Goal: Book appointment/travel/reservation

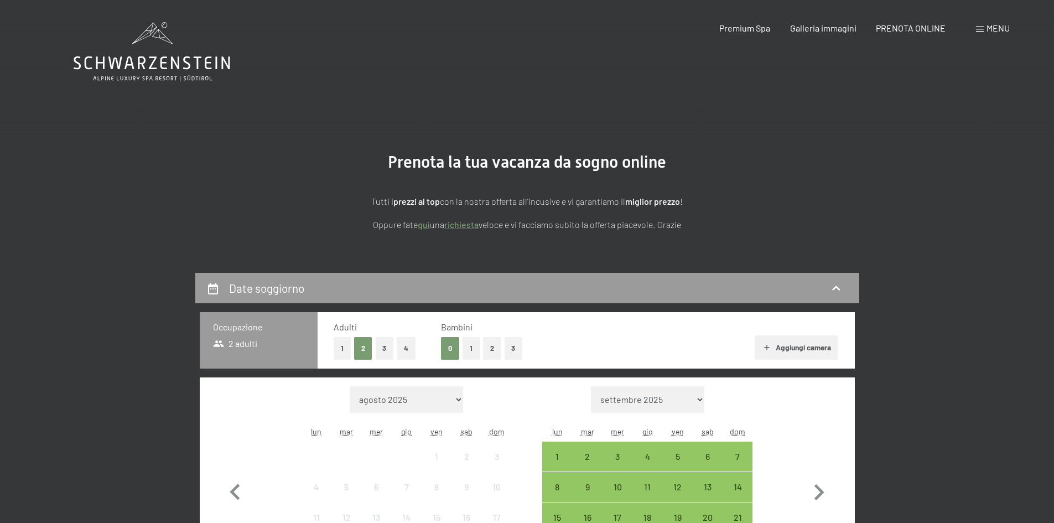
click at [388, 355] on button "3" at bounding box center [385, 348] width 18 height 23
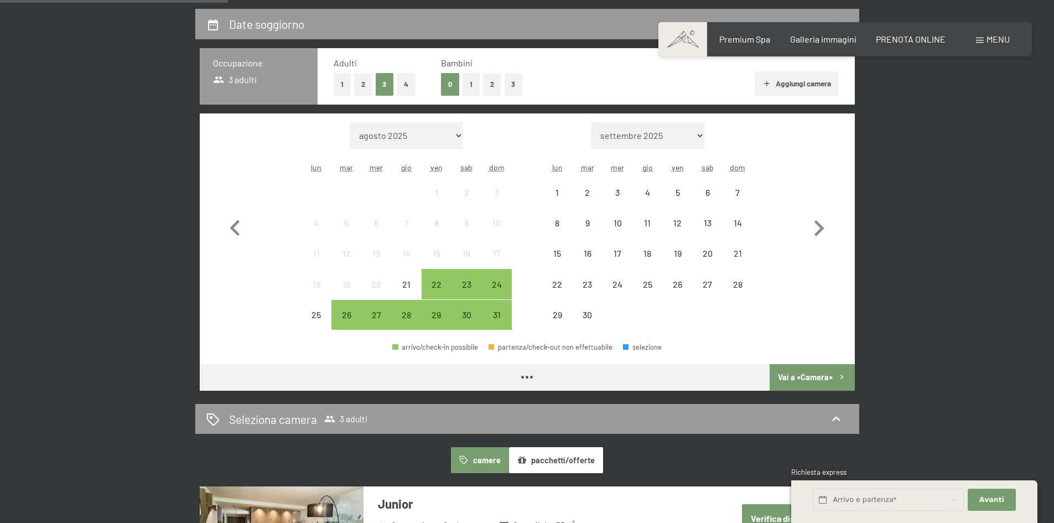
scroll to position [221, 0]
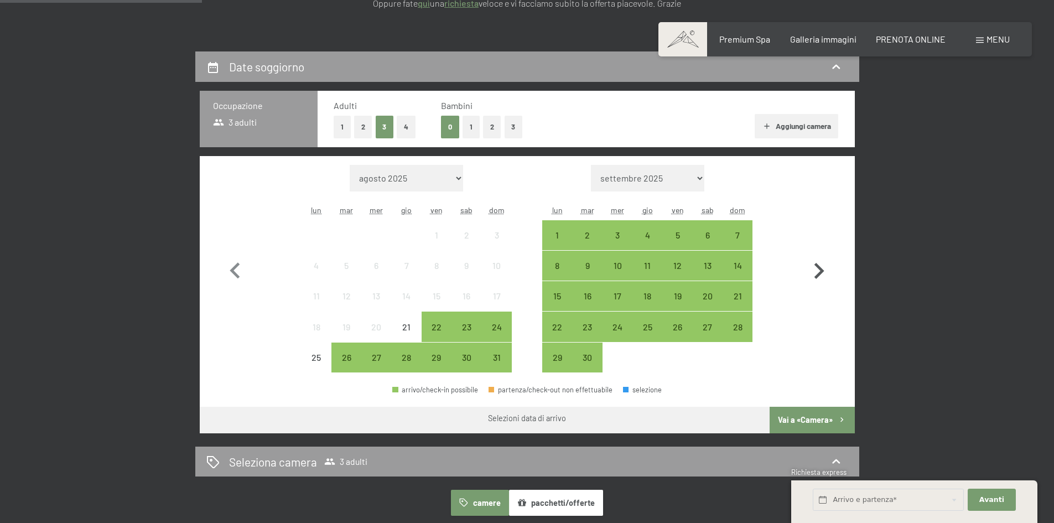
click at [823, 269] on icon "button" at bounding box center [819, 271] width 32 height 32
select select "[DATE]"
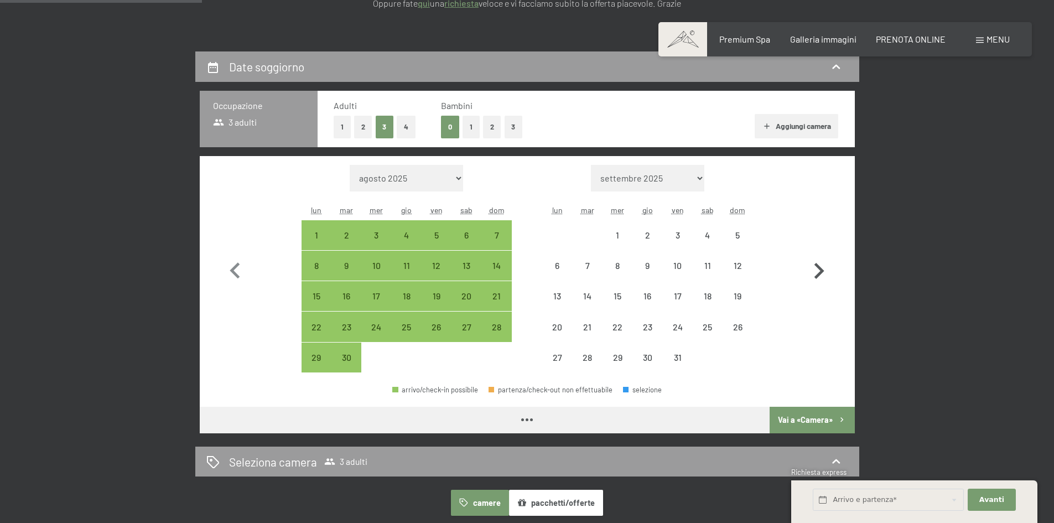
click at [823, 269] on icon "button" at bounding box center [819, 271] width 32 height 32
select select "[DATE]"
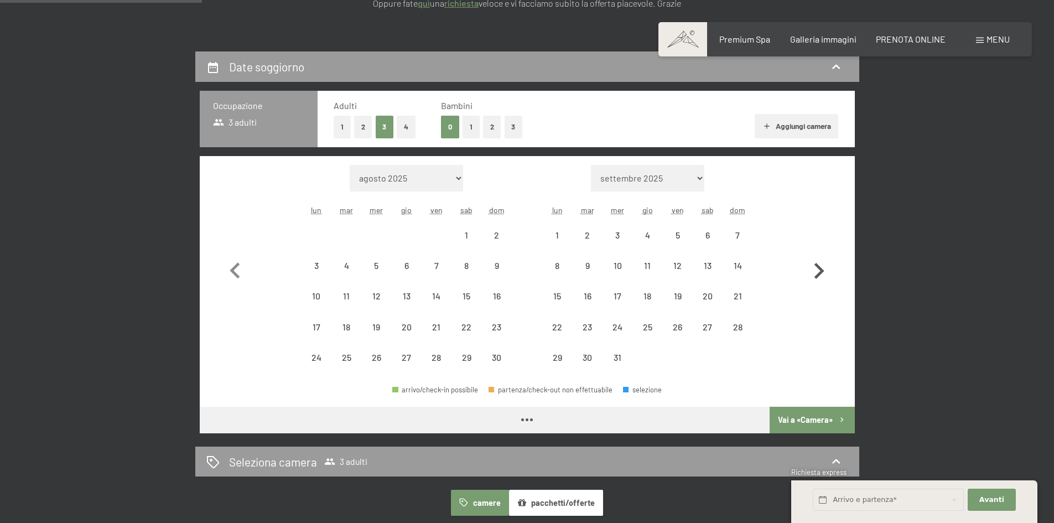
click at [823, 269] on icon "button" at bounding box center [819, 271] width 32 height 32
select select "[DATE]"
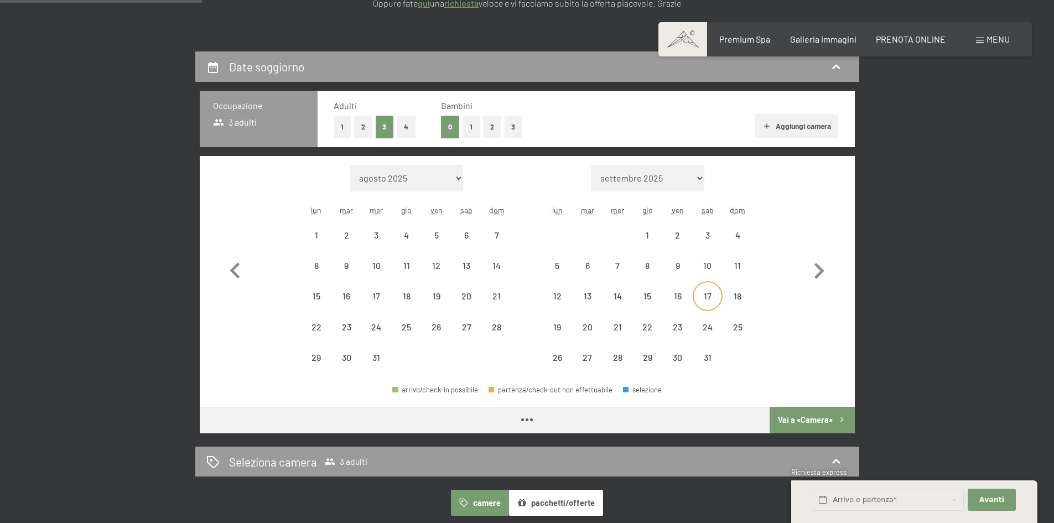
select select "[DATE]"
click at [719, 298] on div "17" at bounding box center [708, 306] width 28 height 28
select select "[DATE]"
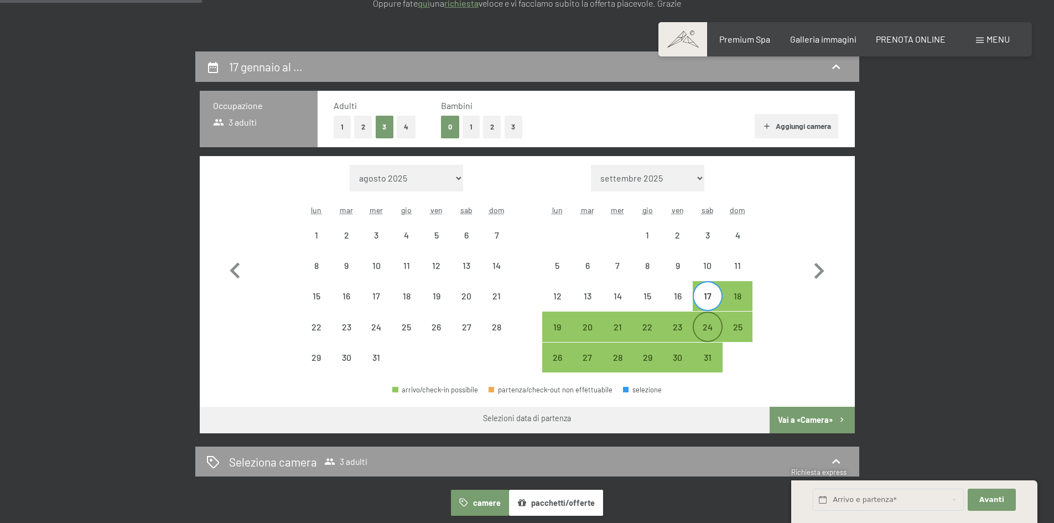
click at [716, 330] on div "24" at bounding box center [708, 337] width 28 height 28
select select "[DATE]"
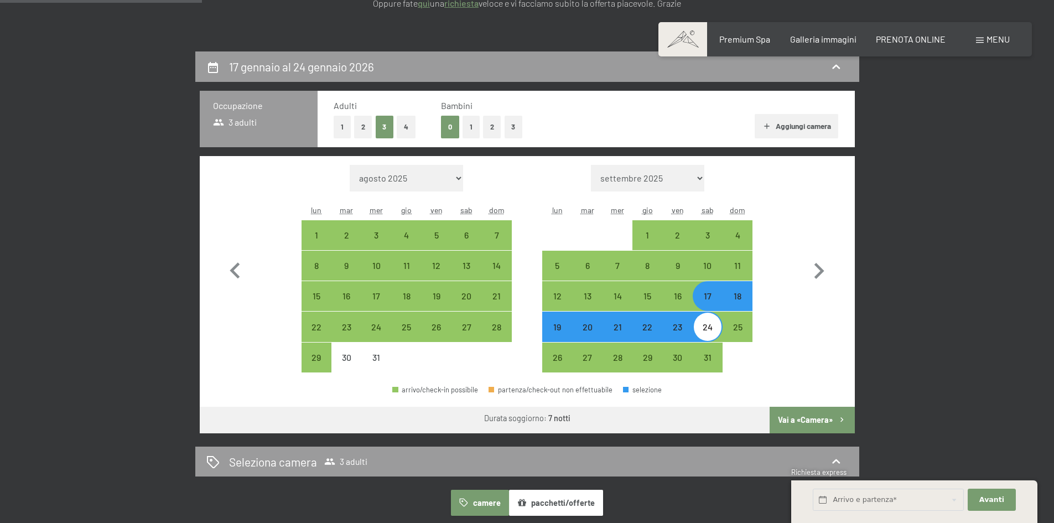
click at [820, 430] on button "Vai a «Camera»" at bounding box center [812, 420] width 85 height 27
select select "[DATE]"
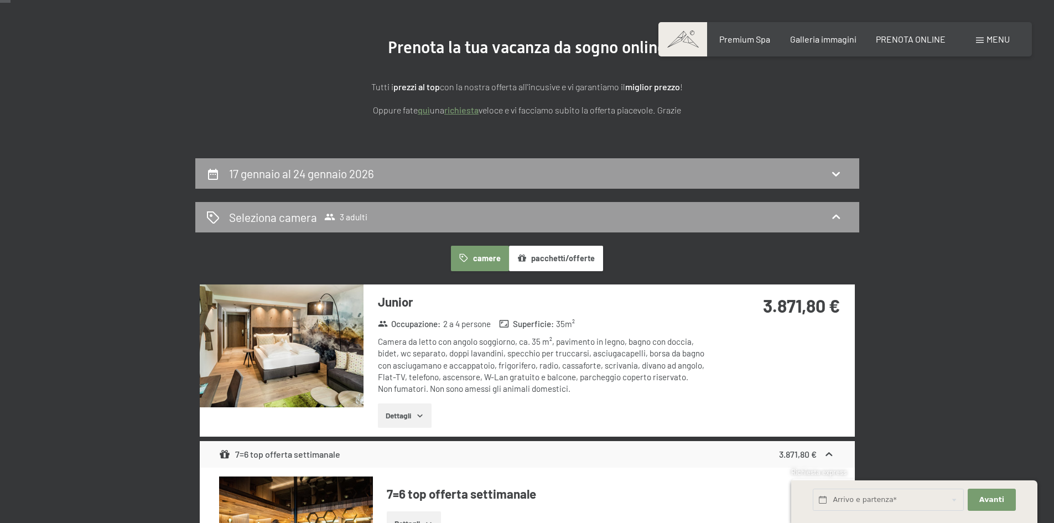
scroll to position [0, 0]
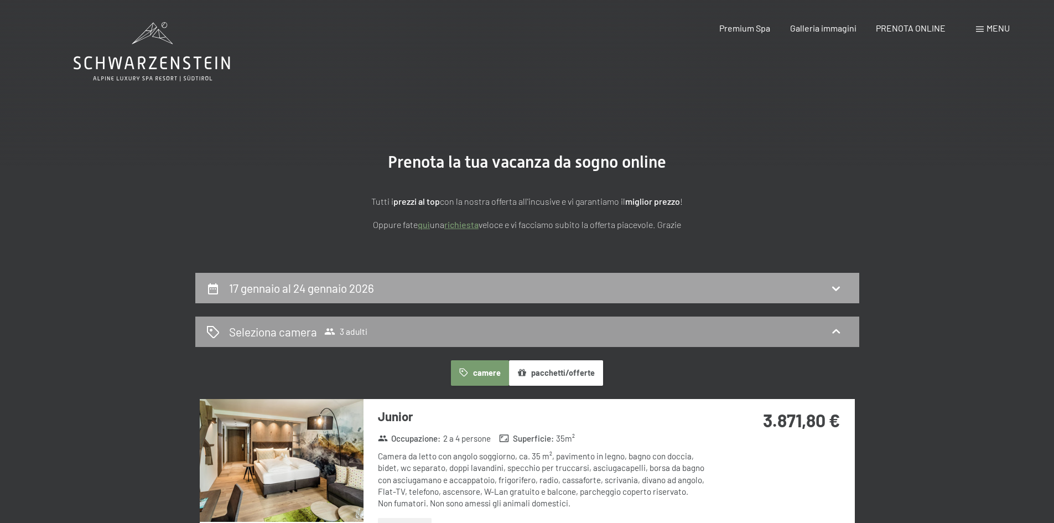
click at [734, 285] on div "17 gennaio al 24 gennaio 2026" at bounding box center [527, 288] width 642 height 16
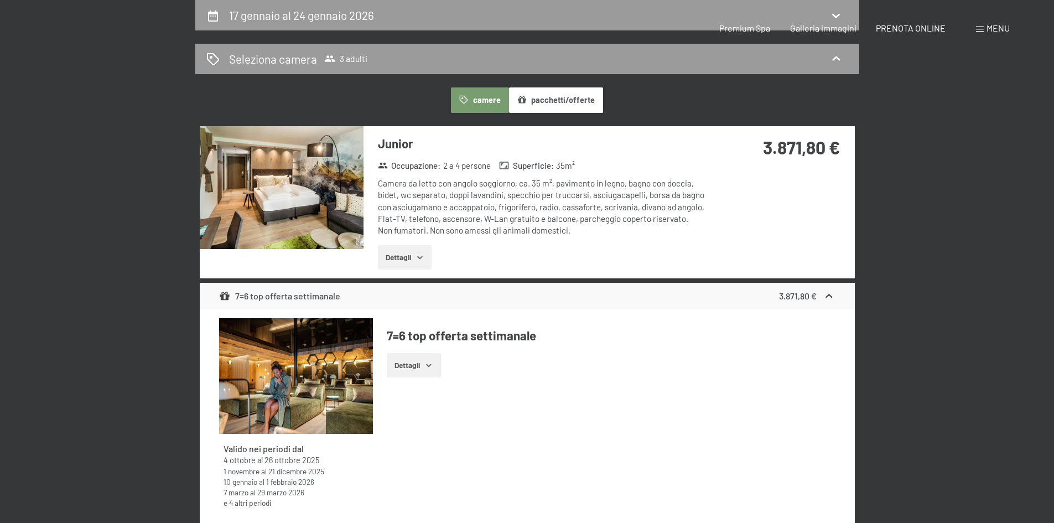
select select "[DATE]"
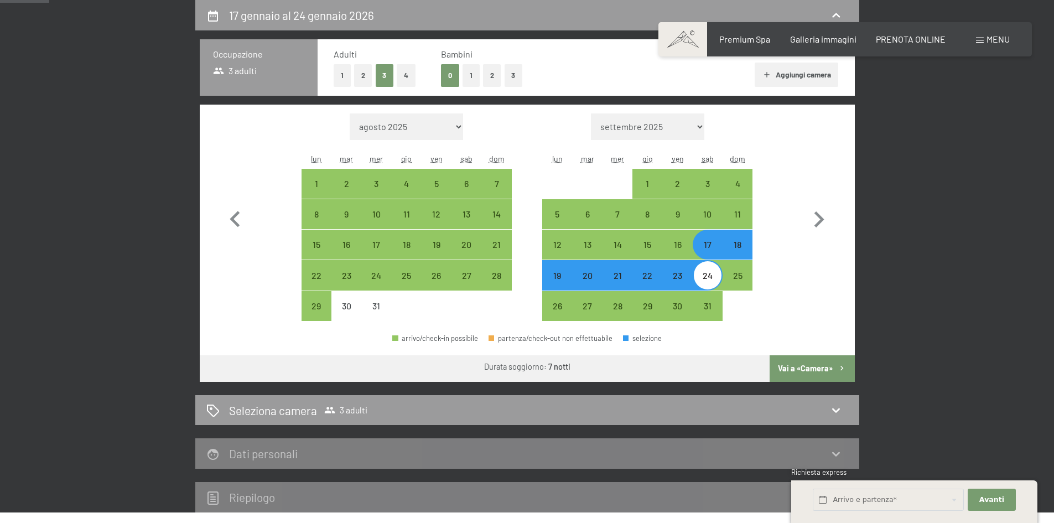
click at [738, 240] on div "18" at bounding box center [738, 254] width 28 height 28
select select "[DATE]"
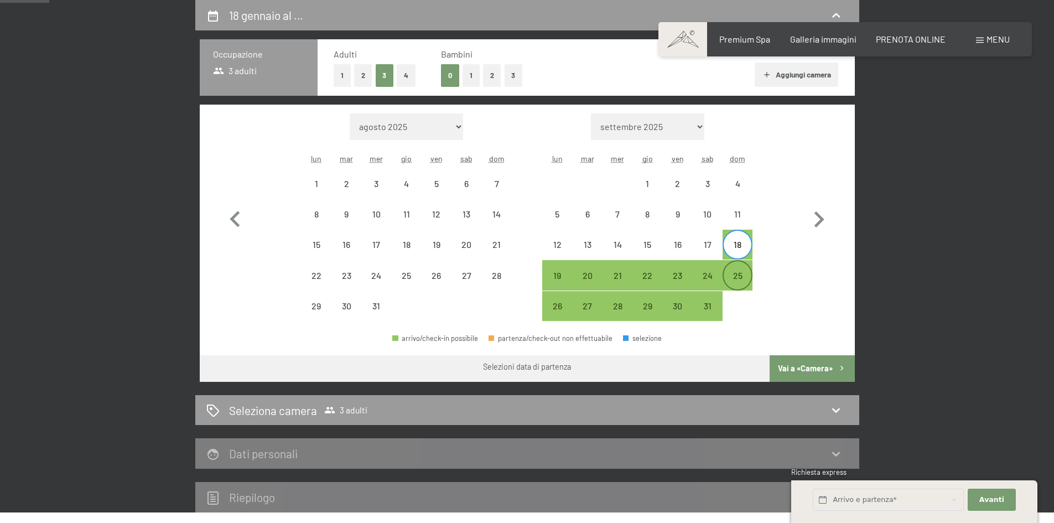
click at [735, 268] on div "25" at bounding box center [738, 275] width 28 height 28
select select "[DATE]"
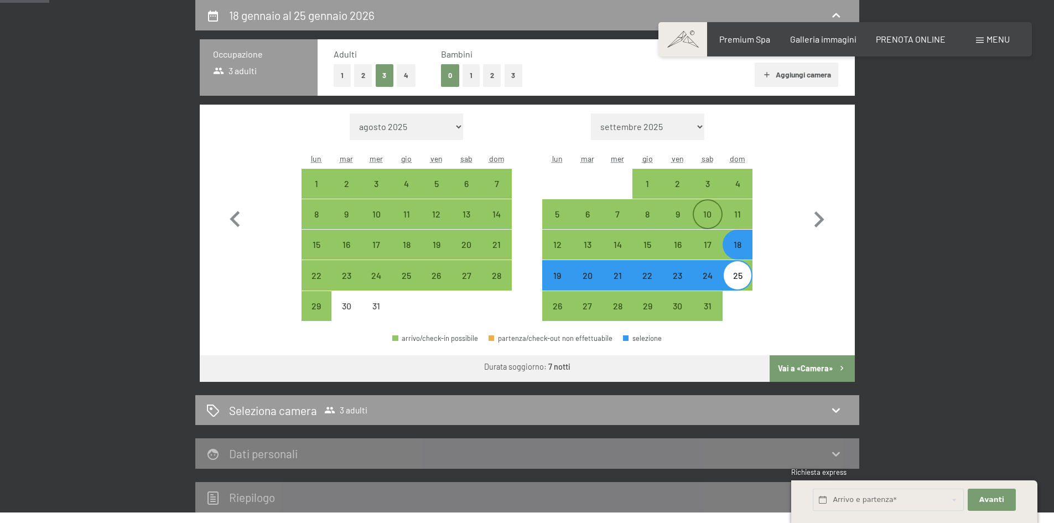
click at [711, 214] on div "10" at bounding box center [708, 224] width 28 height 28
select select "[DATE]"
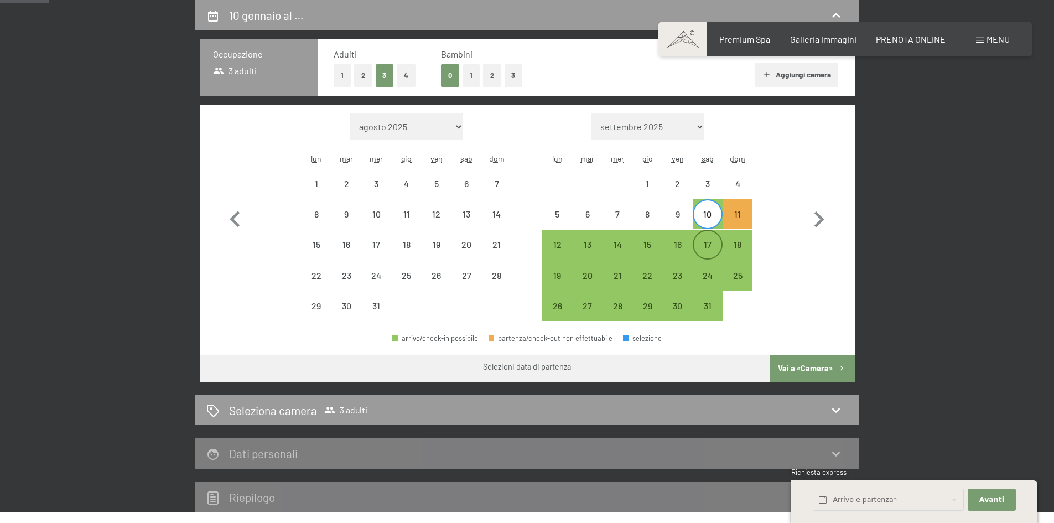
click at [708, 252] on div "17" at bounding box center [708, 254] width 28 height 28
select select "[DATE]"
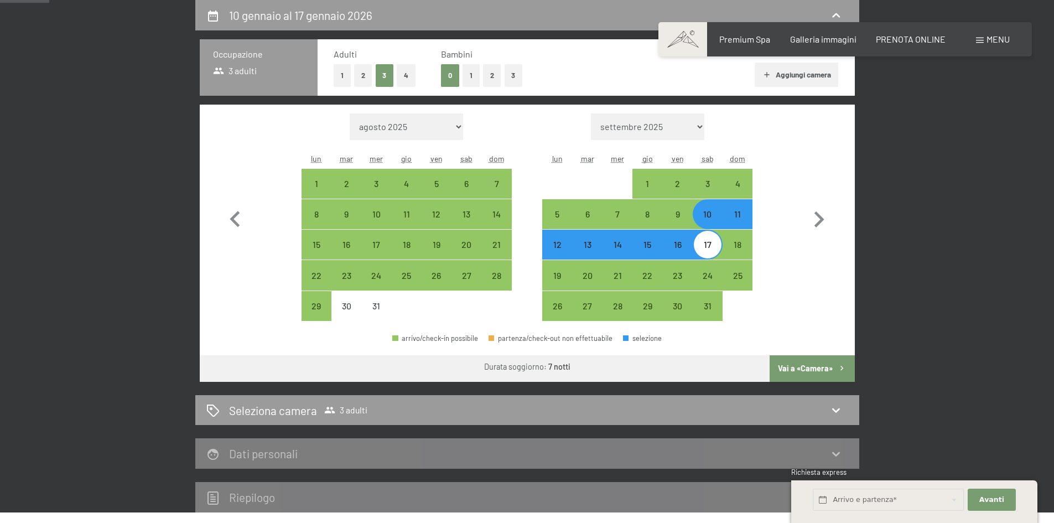
click at [828, 356] on button "Vai a «Camera»" at bounding box center [812, 368] width 85 height 27
select select "[DATE]"
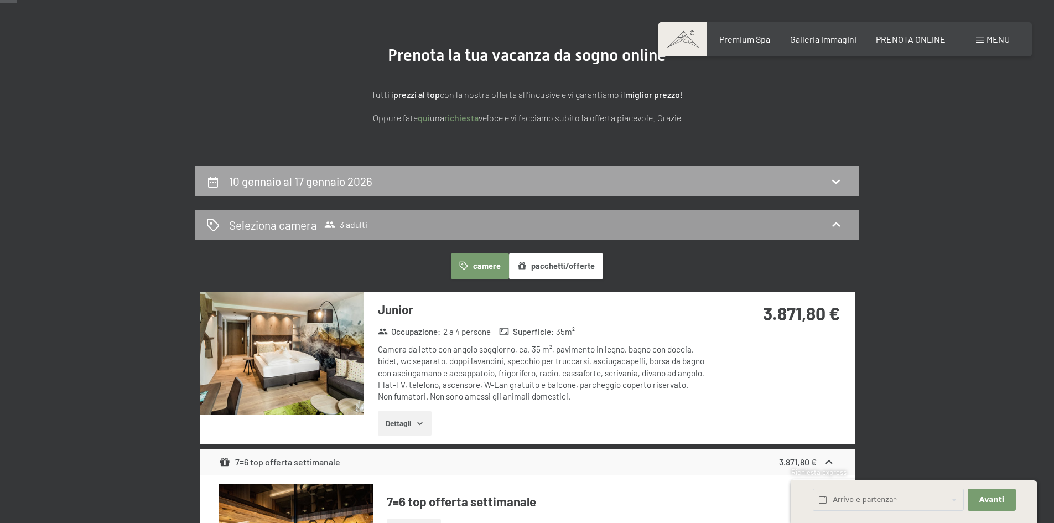
click at [673, 180] on div "10 gennaio al 17 gennaio 2026" at bounding box center [527, 181] width 642 height 16
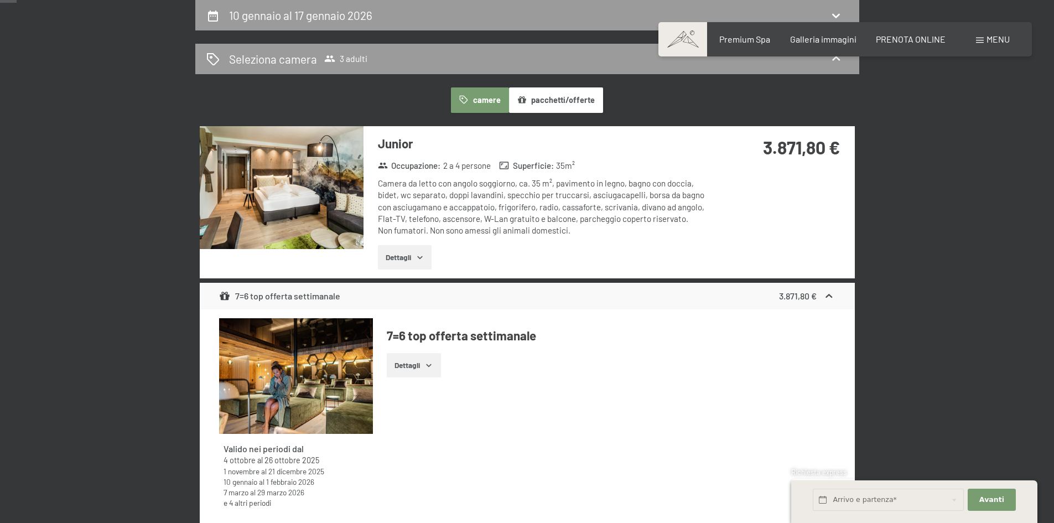
select select "[DATE]"
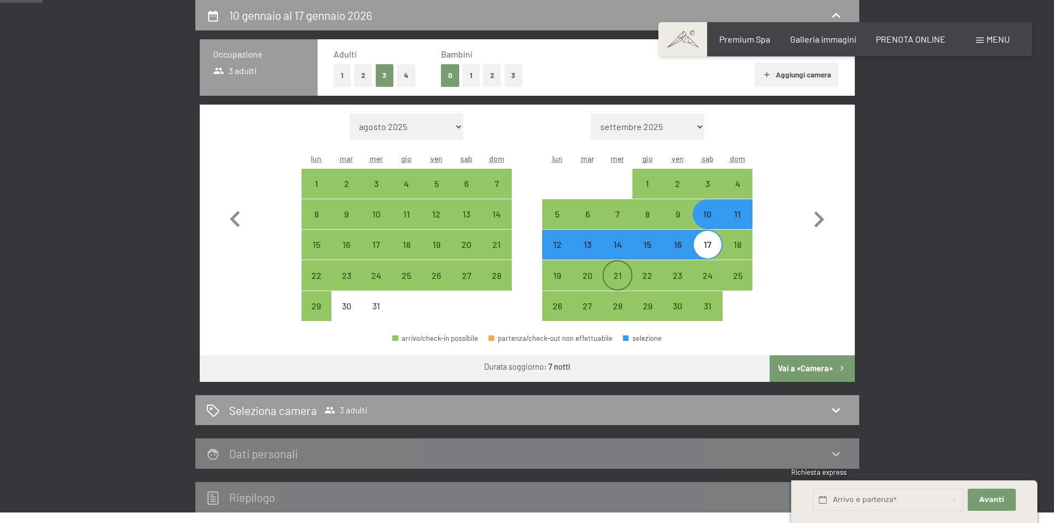
click at [615, 278] on div "21" at bounding box center [618, 285] width 28 height 28
select select "[DATE]"
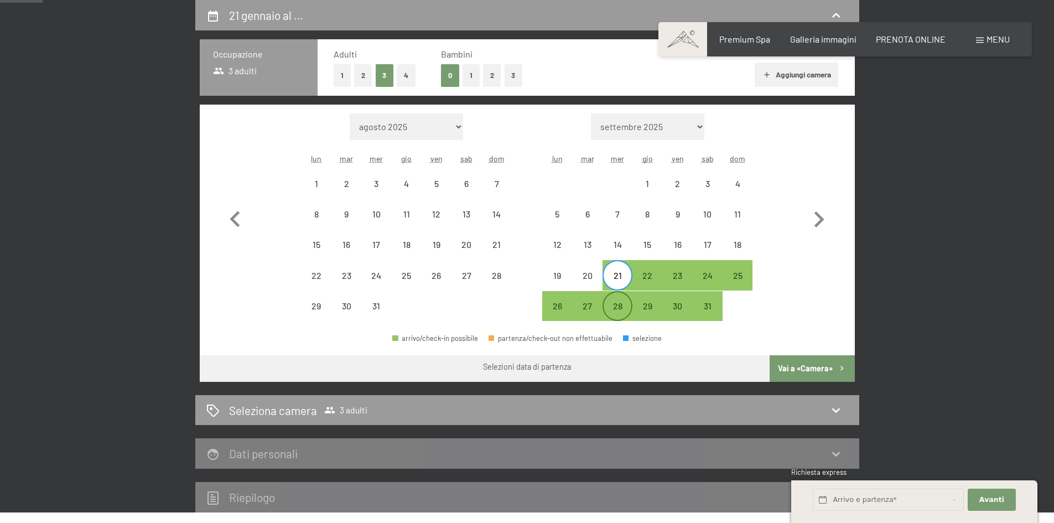
click at [610, 300] on div "28" at bounding box center [618, 306] width 28 height 28
select select "[DATE]"
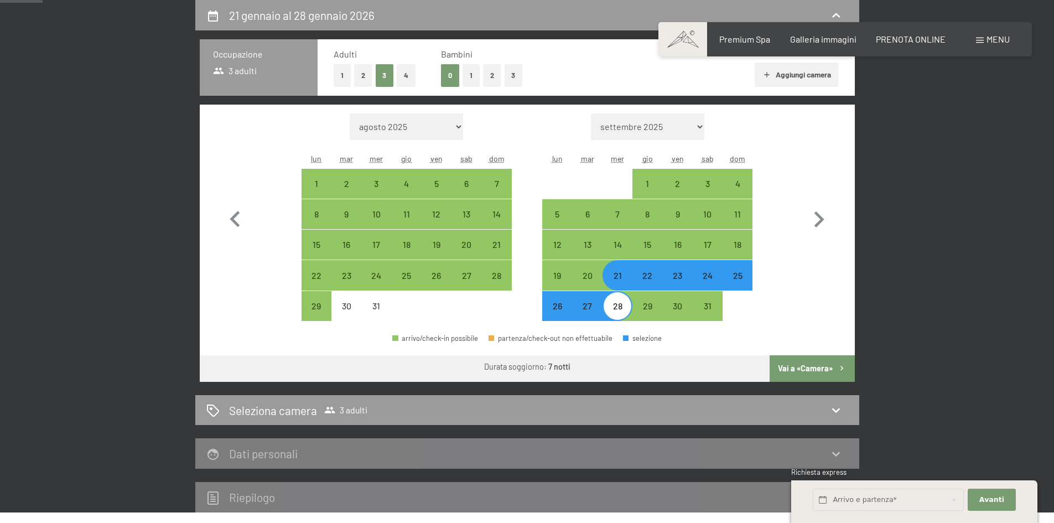
click at [782, 364] on button "Vai a «Camera»" at bounding box center [812, 368] width 85 height 27
select select "[DATE]"
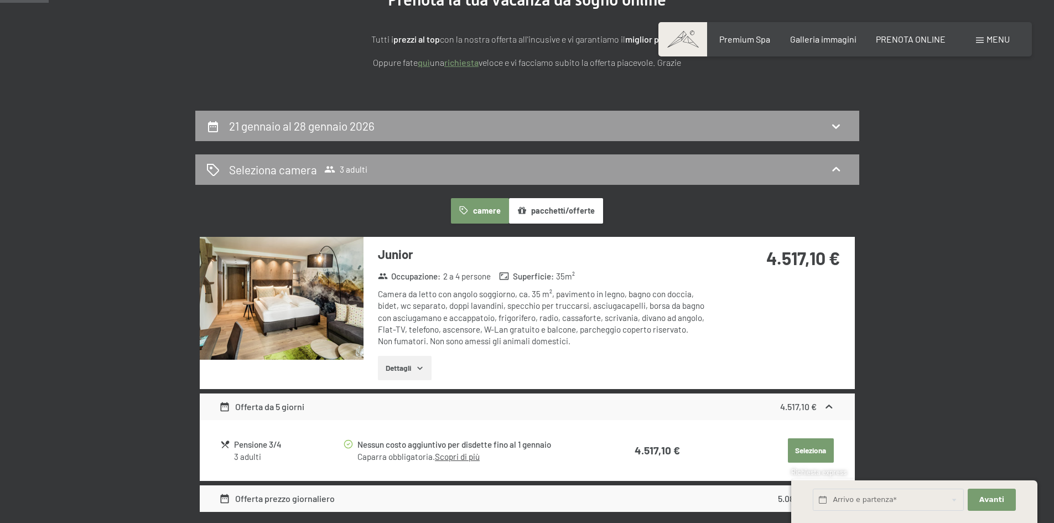
click at [683, 128] on div "21 gennaio al 28 gennaio 2026" at bounding box center [527, 126] width 642 height 16
select select "[DATE]"
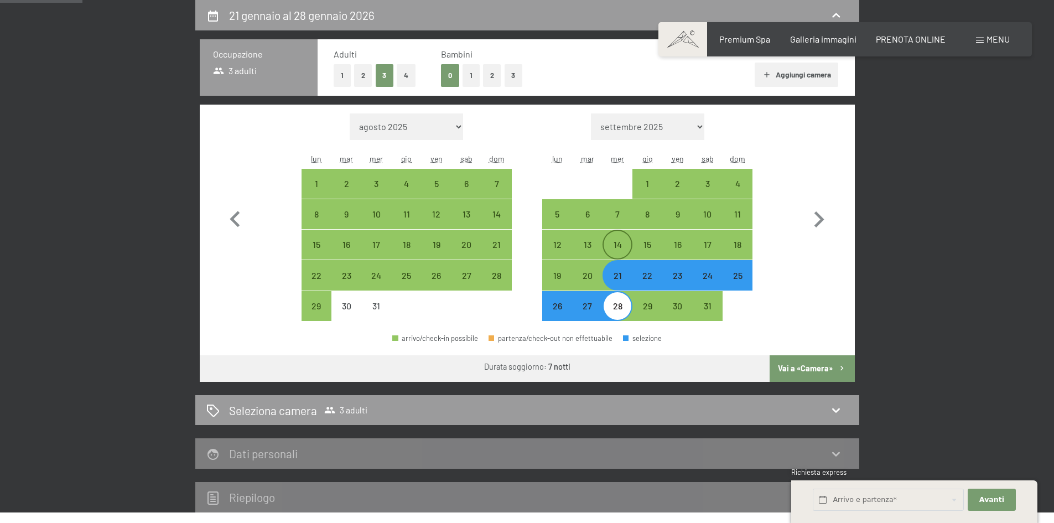
click at [615, 247] on div "14" at bounding box center [618, 254] width 28 height 28
select select "[DATE]"
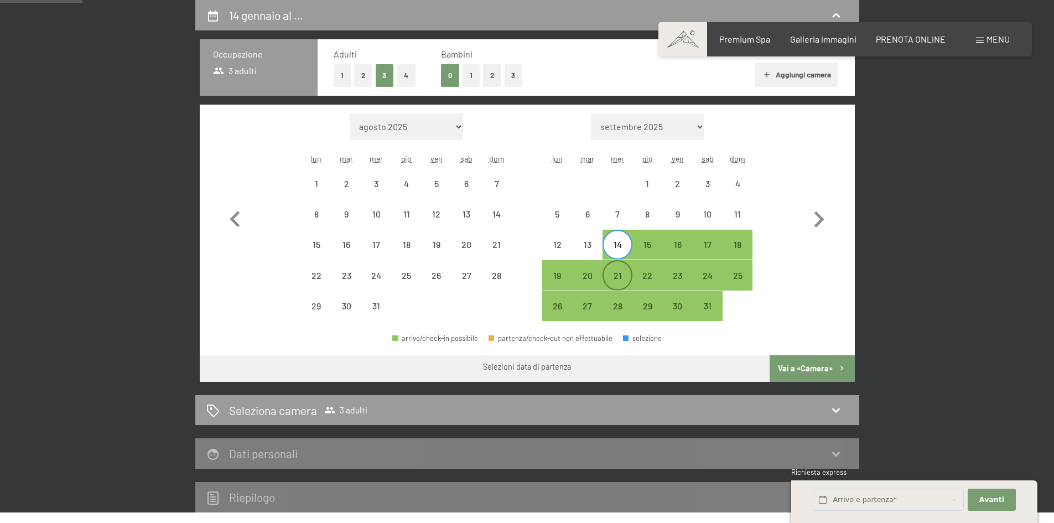
click at [616, 274] on div "21" at bounding box center [618, 285] width 28 height 28
select select "[DATE]"
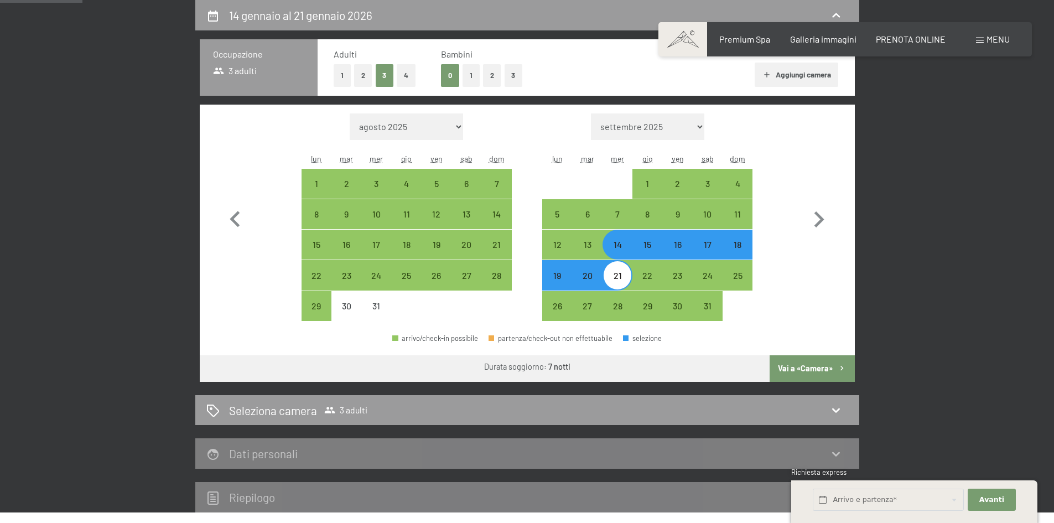
click at [839, 375] on button "Vai a «Camera»" at bounding box center [812, 368] width 85 height 27
select select "[DATE]"
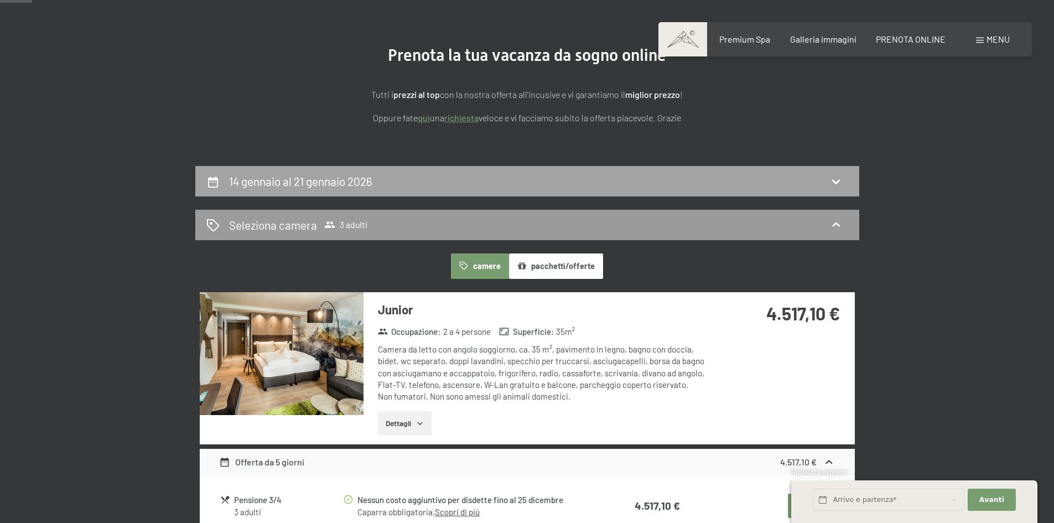
click at [718, 178] on div "14 gennaio al 21 gennaio 2026" at bounding box center [527, 181] width 642 height 16
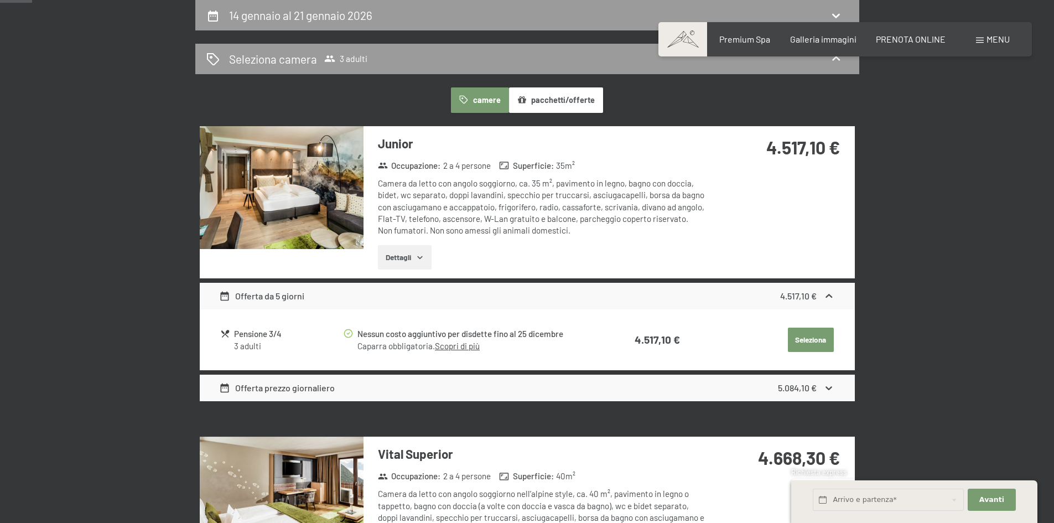
select select "[DATE]"
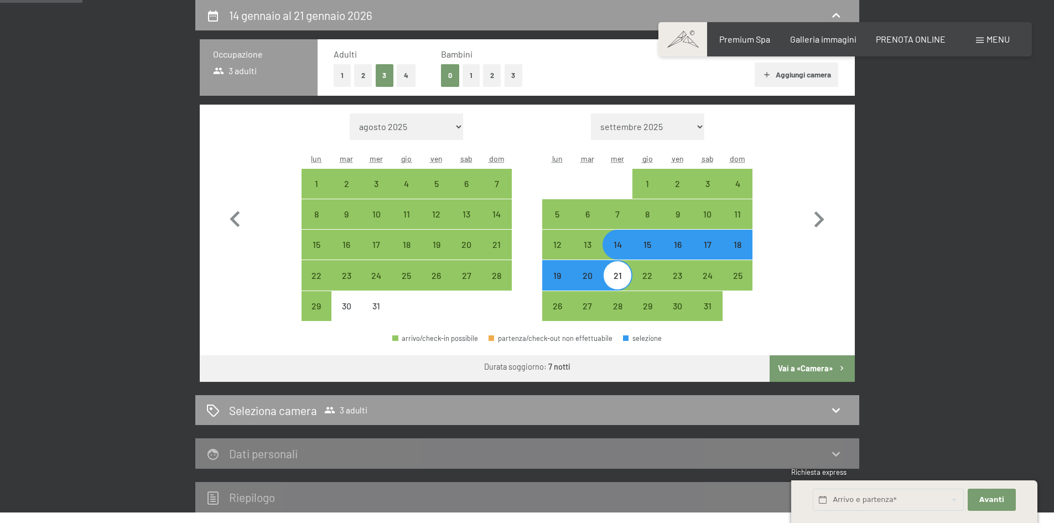
click at [650, 246] on div "15" at bounding box center [648, 254] width 28 height 28
select select "[DATE]"
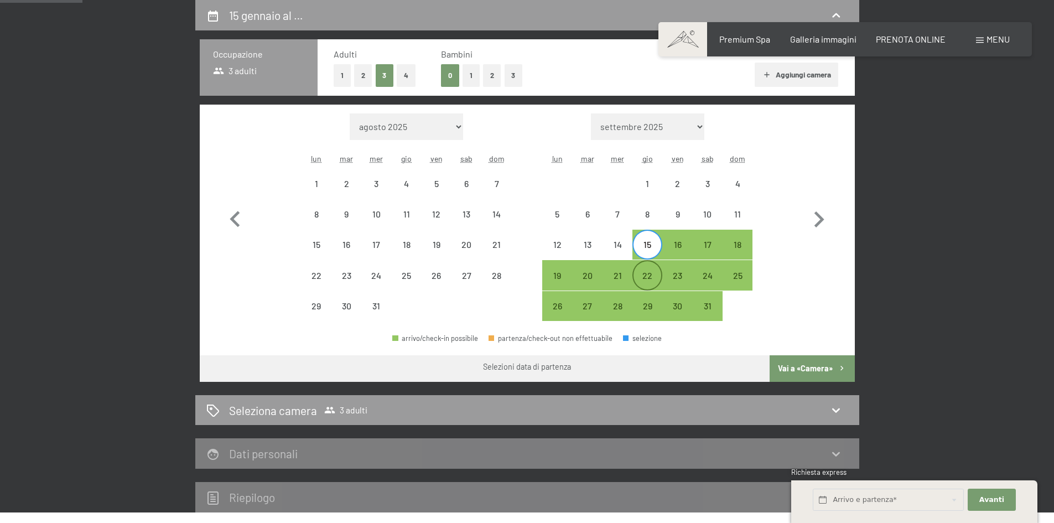
click at [650, 271] on div "22" at bounding box center [648, 285] width 28 height 28
select select "[DATE]"
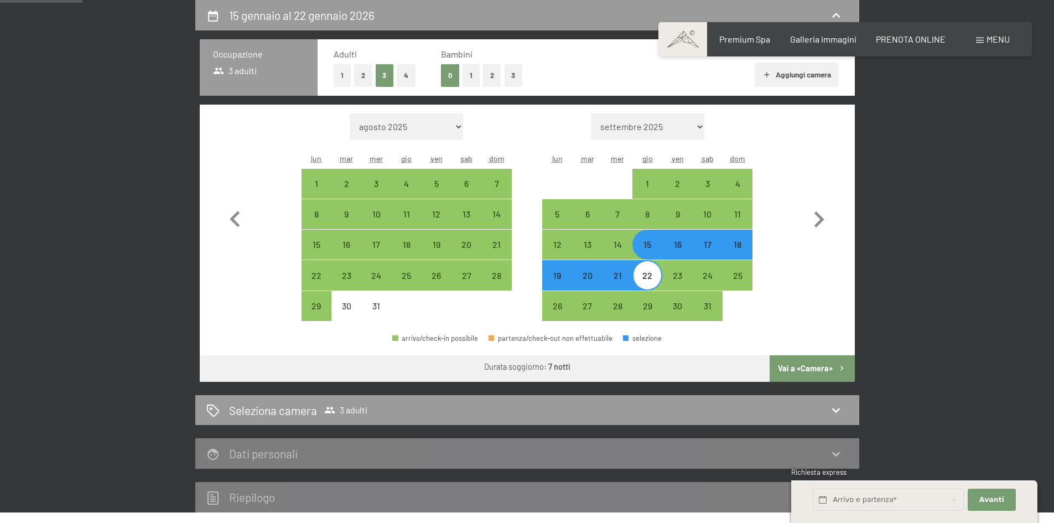
click at [811, 365] on button "Vai a «Camera»" at bounding box center [812, 368] width 85 height 27
select select "[DATE]"
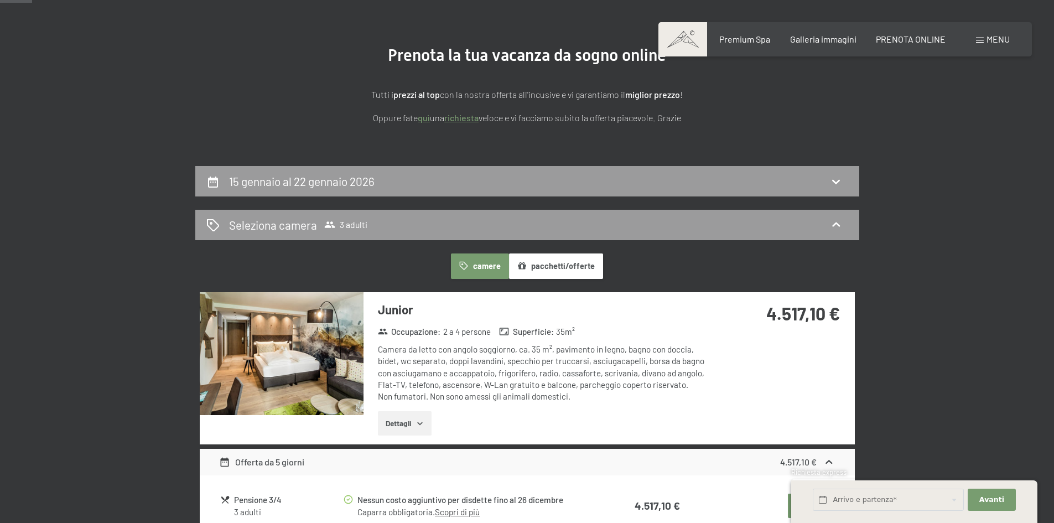
click at [656, 190] on div "15 gennaio al 22 gennaio 2026" at bounding box center [527, 181] width 664 height 30
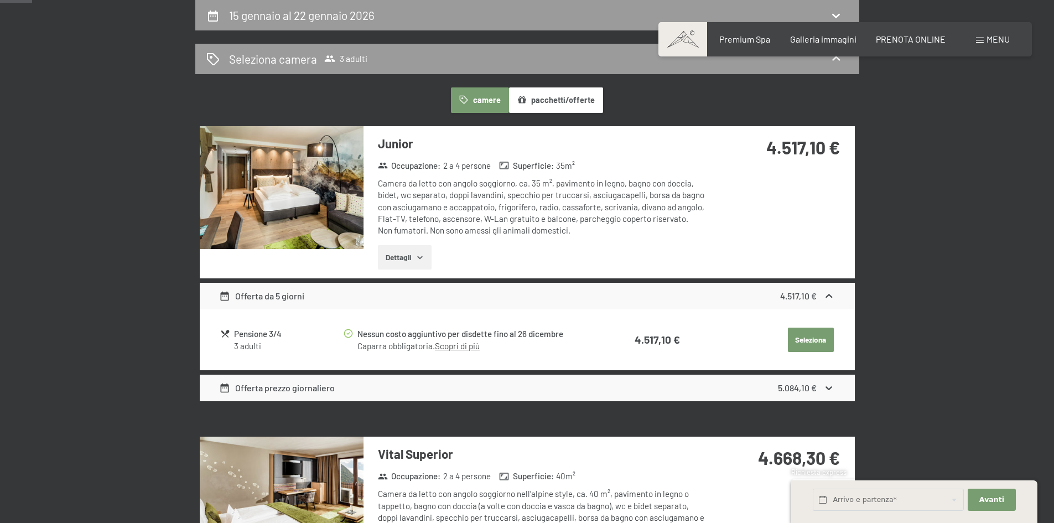
select select "[DATE]"
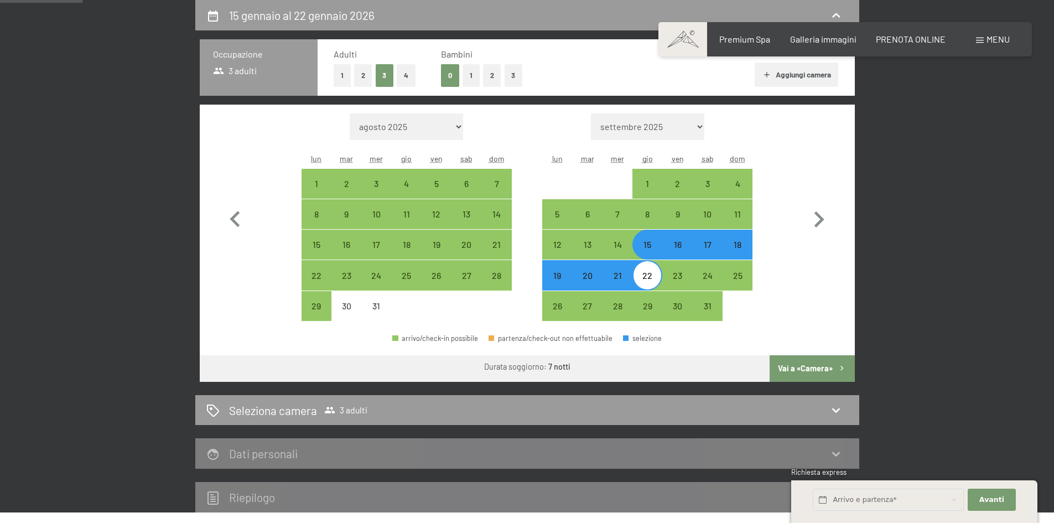
click at [705, 237] on div "17" at bounding box center [708, 245] width 28 height 28
select select "[DATE]"
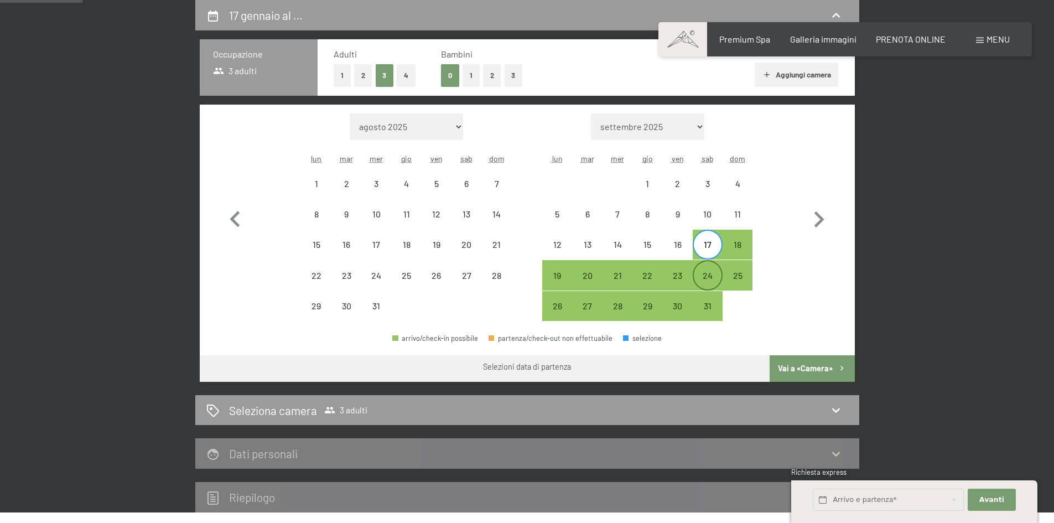
click at [708, 283] on div "24" at bounding box center [708, 285] width 28 height 28
select select "[DATE]"
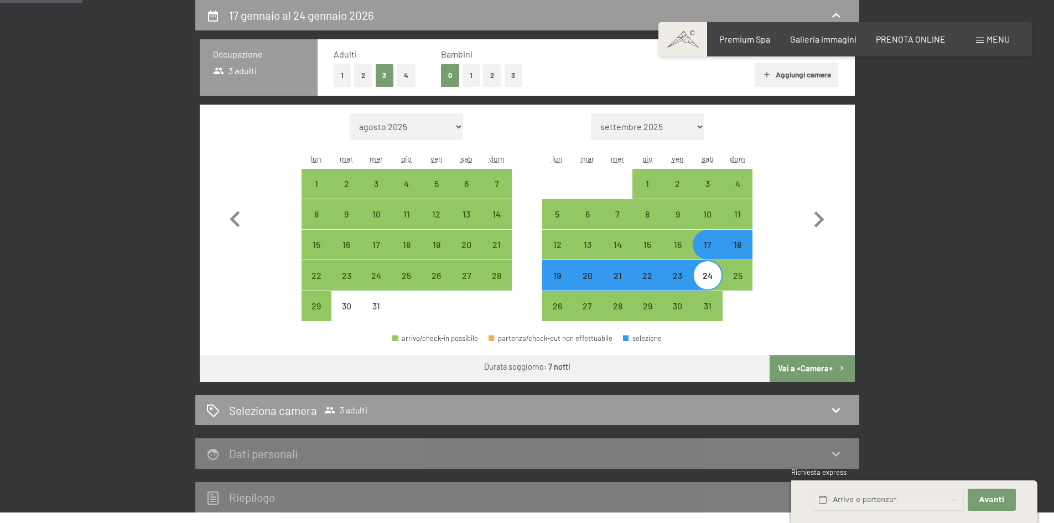
click at [773, 369] on button "Vai a «Camera»" at bounding box center [812, 368] width 85 height 27
select select "[DATE]"
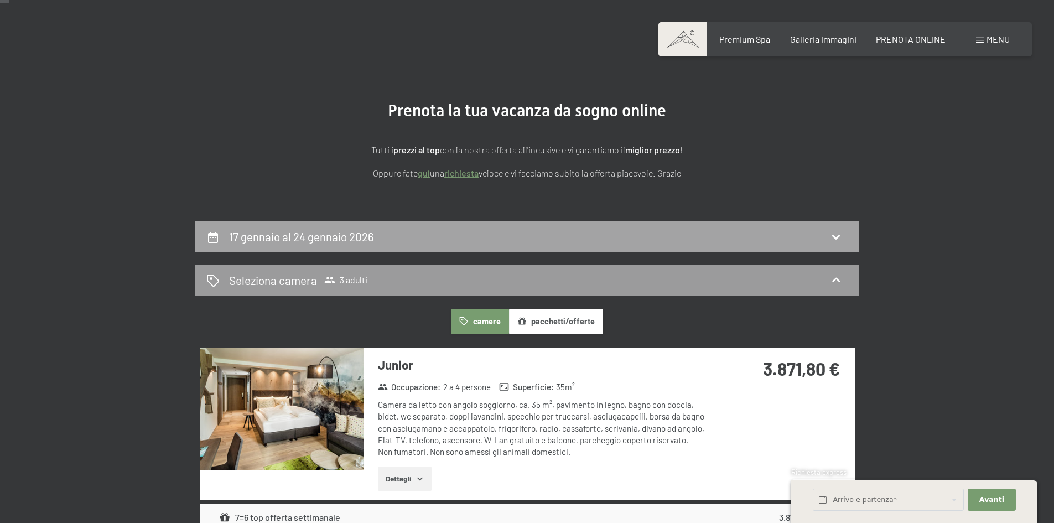
click at [669, 233] on div "17 gennaio al 24 gennaio 2026" at bounding box center [527, 237] width 642 height 16
select select "[DATE]"
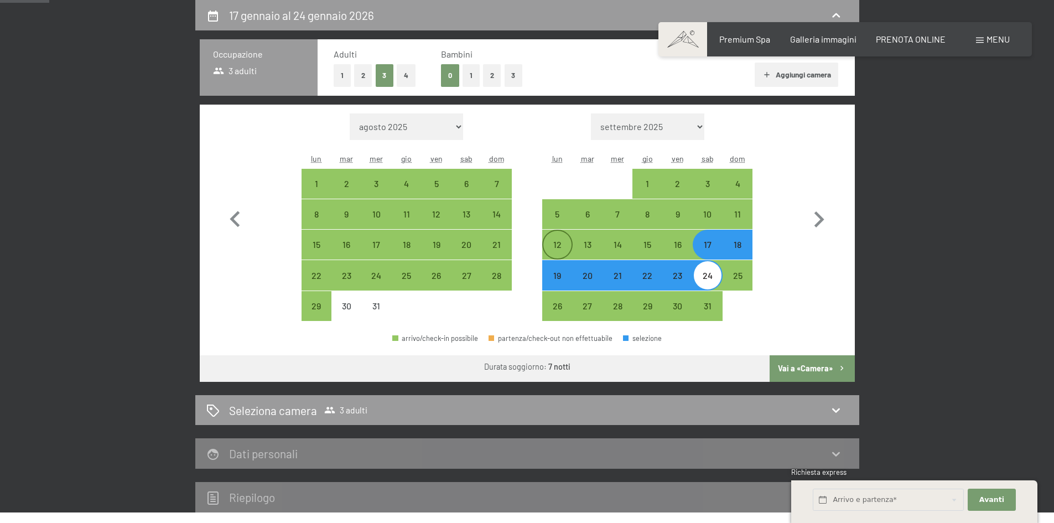
click at [554, 239] on div "12" at bounding box center [557, 245] width 28 height 28
select select "[DATE]"
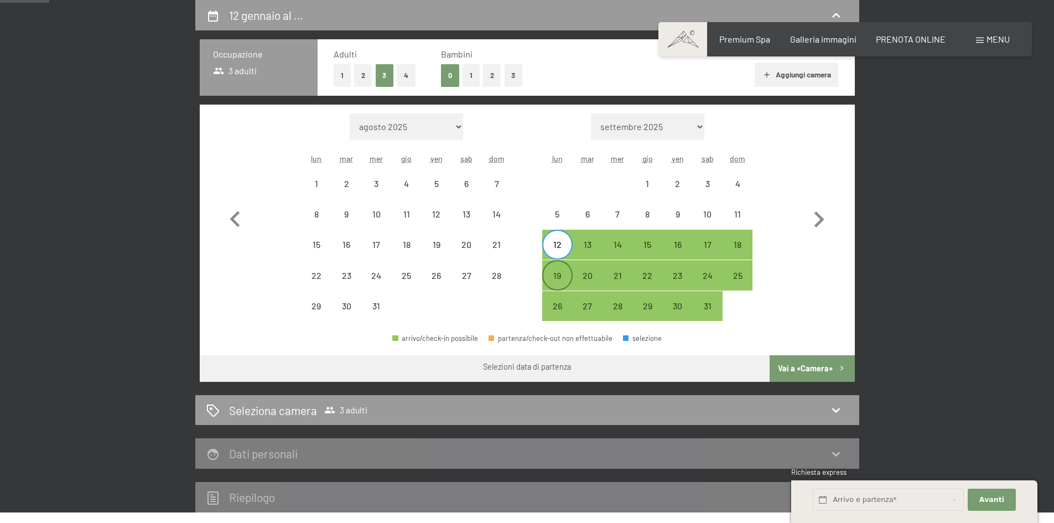
click at [556, 263] on div "19" at bounding box center [557, 275] width 28 height 28
select select "[DATE]"
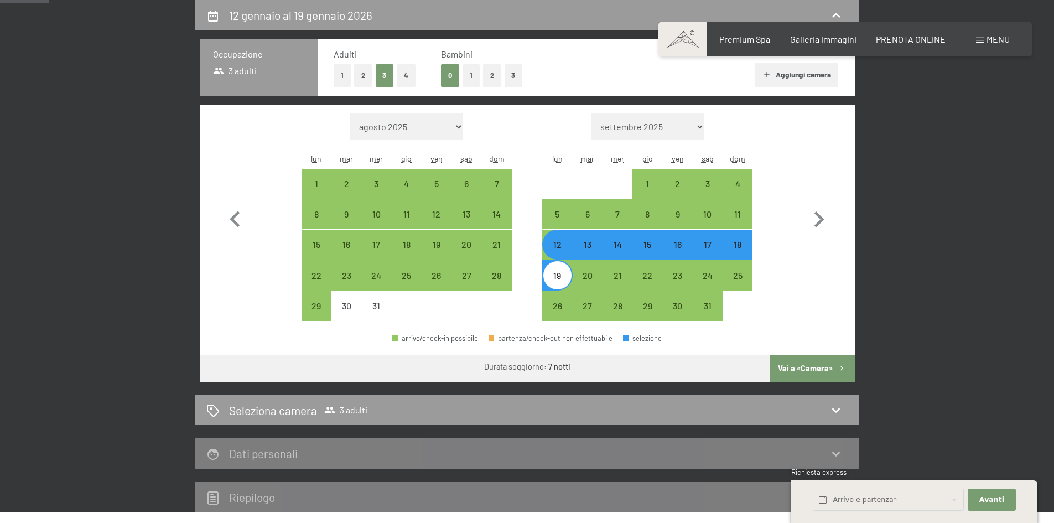
click at [800, 369] on button "Vai a «Camera»" at bounding box center [812, 368] width 85 height 27
select select "[DATE]"
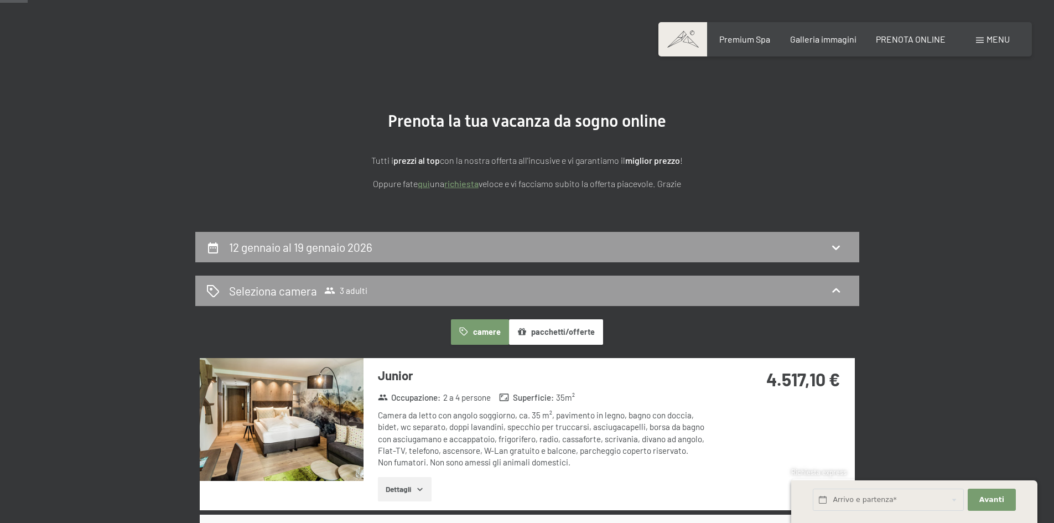
scroll to position [0, 0]
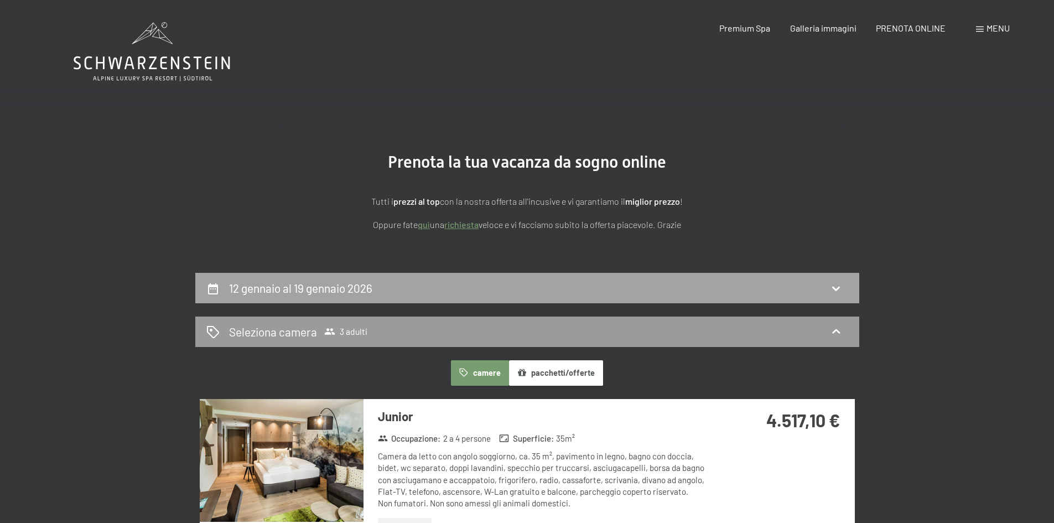
click at [570, 289] on div "12 gennaio al 19 gennaio 2026" at bounding box center [527, 288] width 642 height 16
select select "[DATE]"
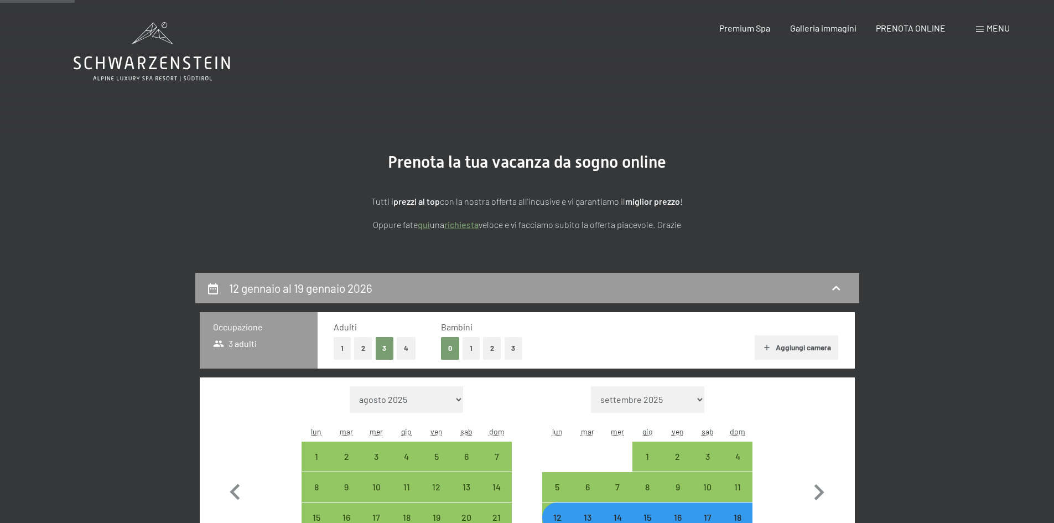
scroll to position [273, 0]
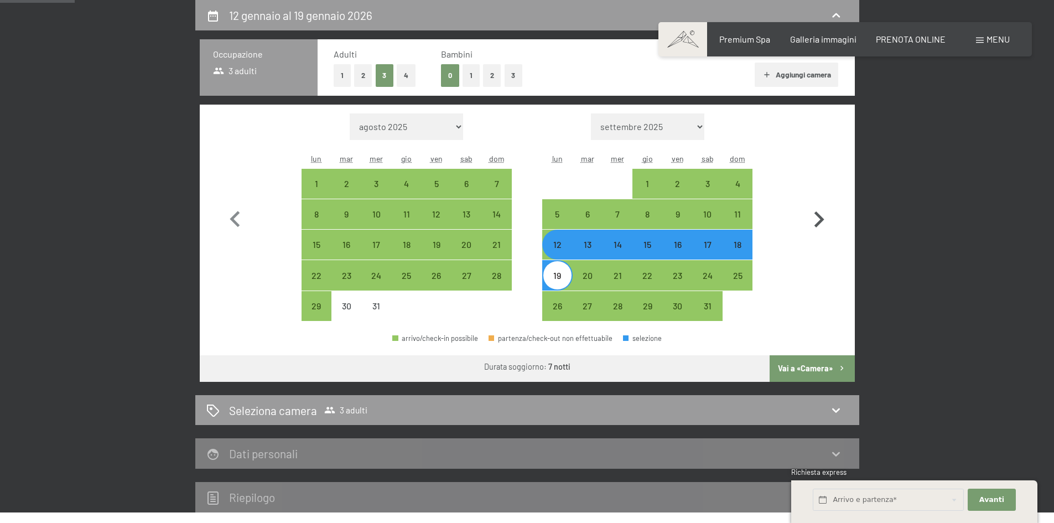
click at [823, 226] on icon "button" at bounding box center [819, 220] width 32 height 32
select select "[DATE]"
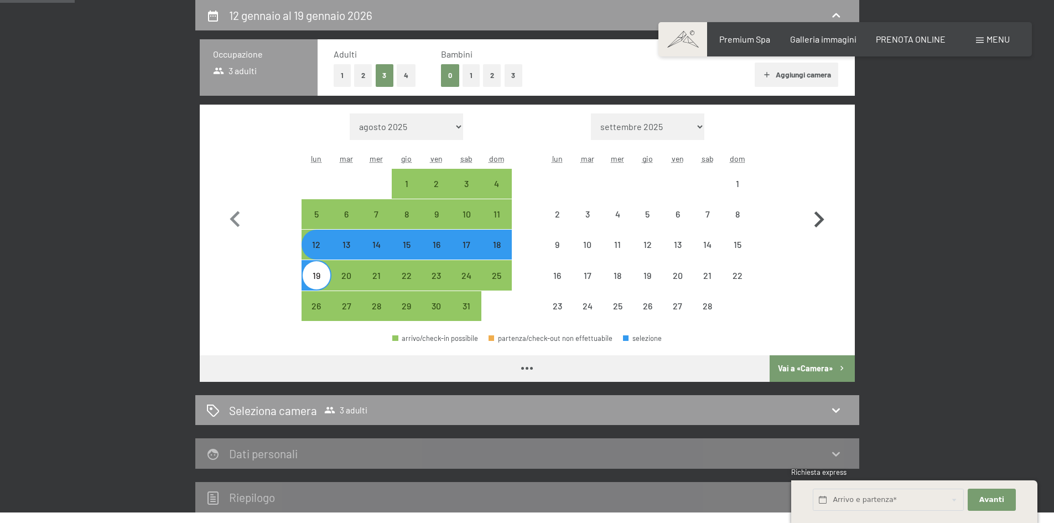
click at [823, 226] on icon "button" at bounding box center [819, 220] width 32 height 32
select select "[DATE]"
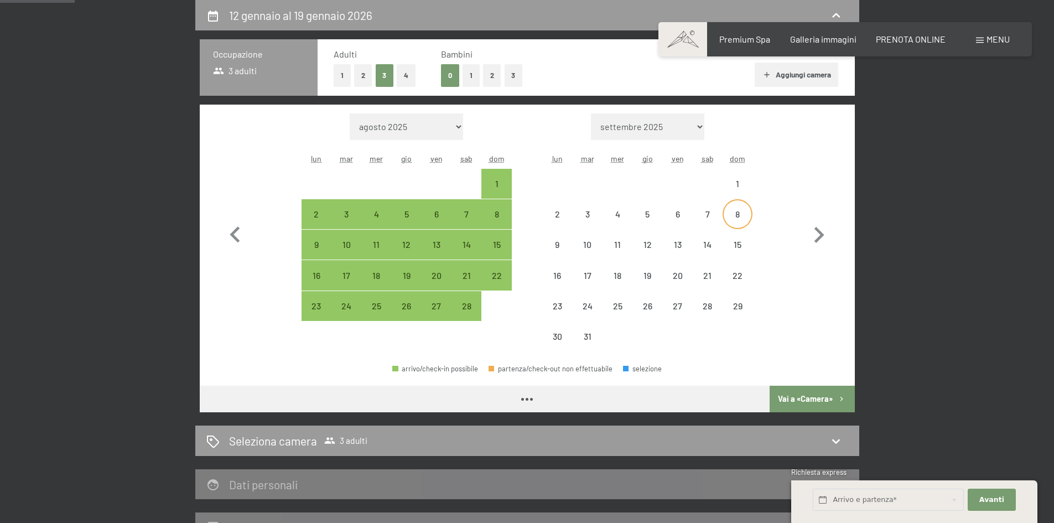
click at [736, 221] on div "8" at bounding box center [738, 224] width 28 height 28
select select "[DATE]"
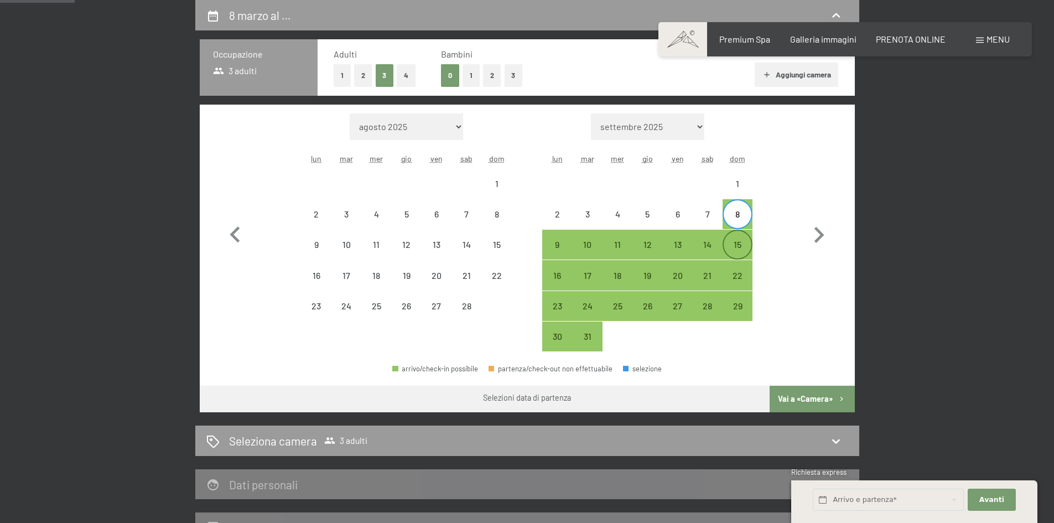
click at [738, 240] on div "15" at bounding box center [738, 254] width 28 height 28
select select "[DATE]"
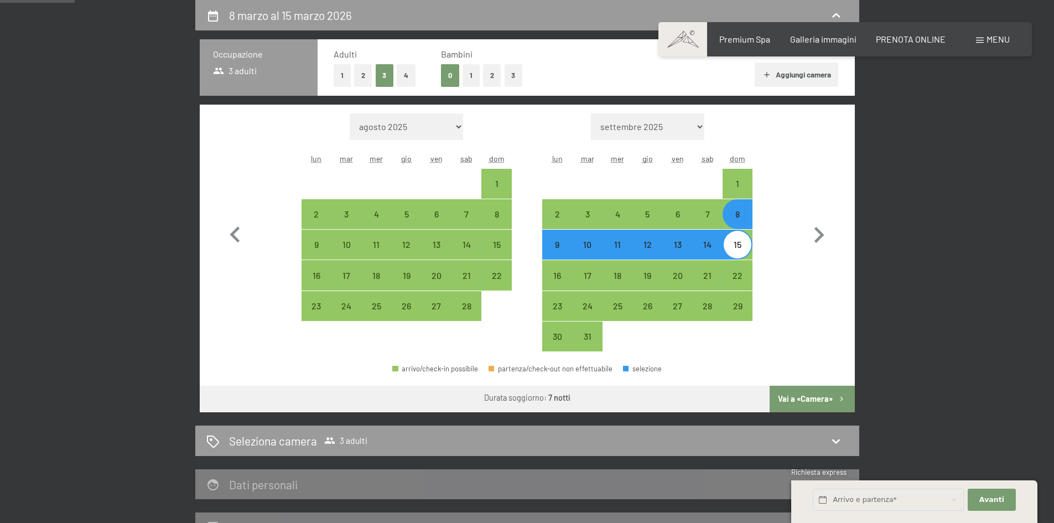
click at [806, 396] on button "Vai a «Camera»" at bounding box center [812, 399] width 85 height 27
select select "[DATE]"
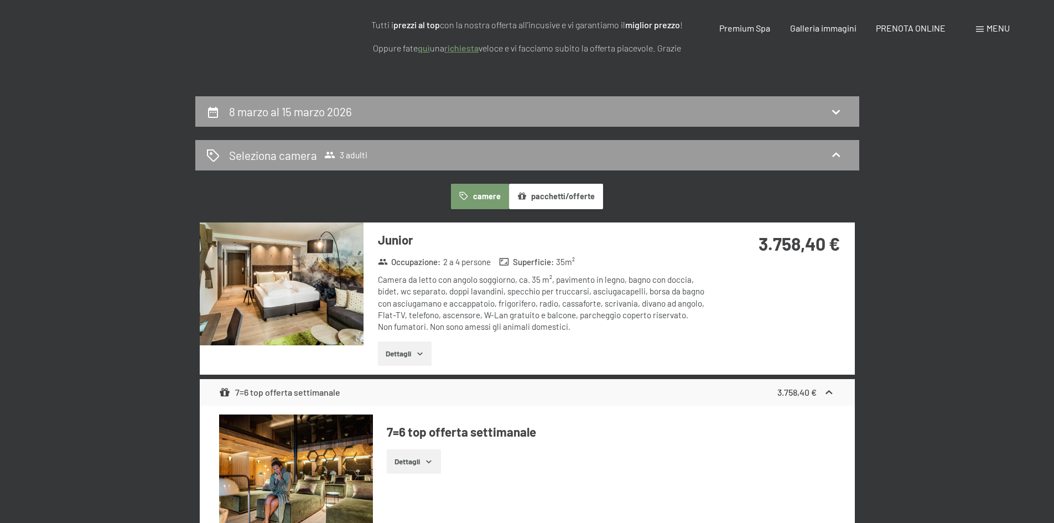
scroll to position [0, 0]
